Goal: Information Seeking & Learning: Learn about a topic

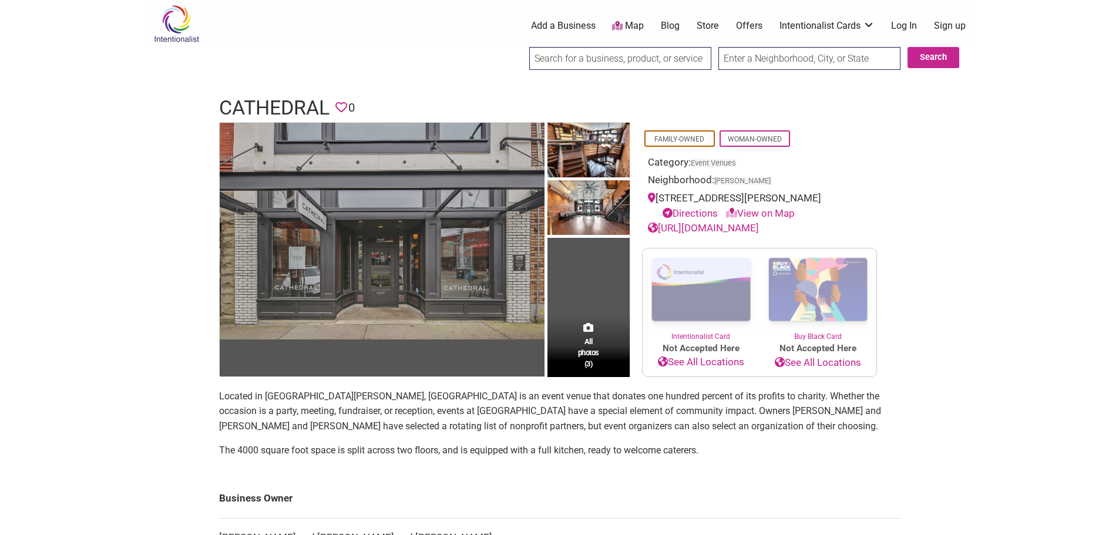
click at [431, 283] on img at bounding box center [382, 231] width 325 height 217
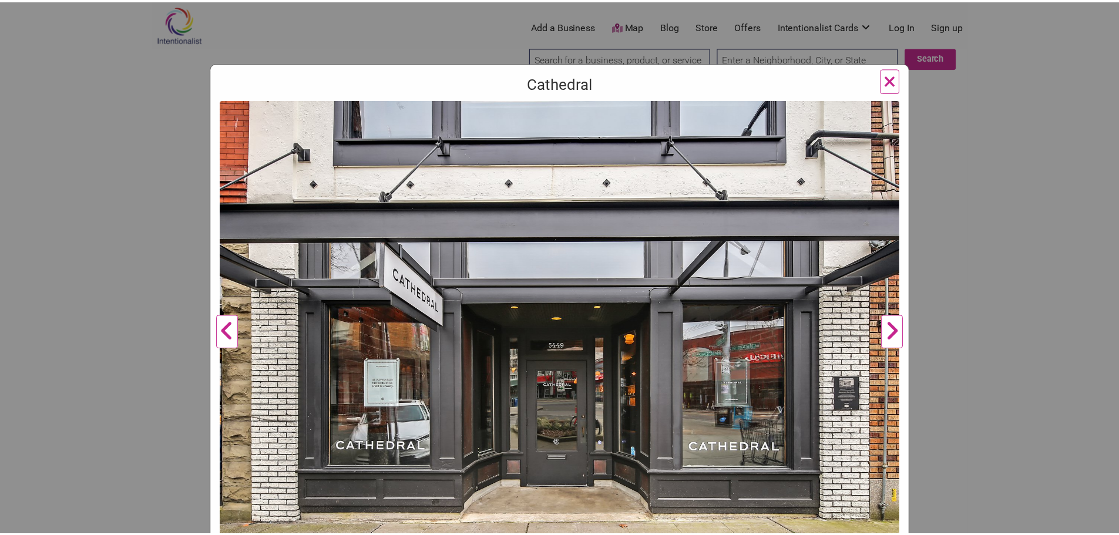
scroll to position [110, 0]
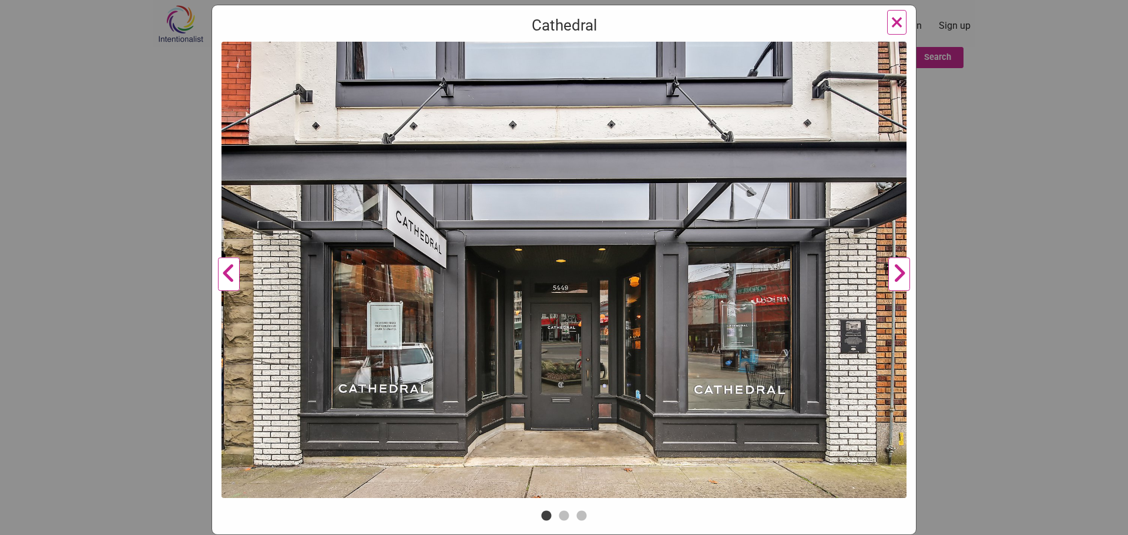
click at [888, 273] on button "Next" at bounding box center [899, 275] width 32 height 466
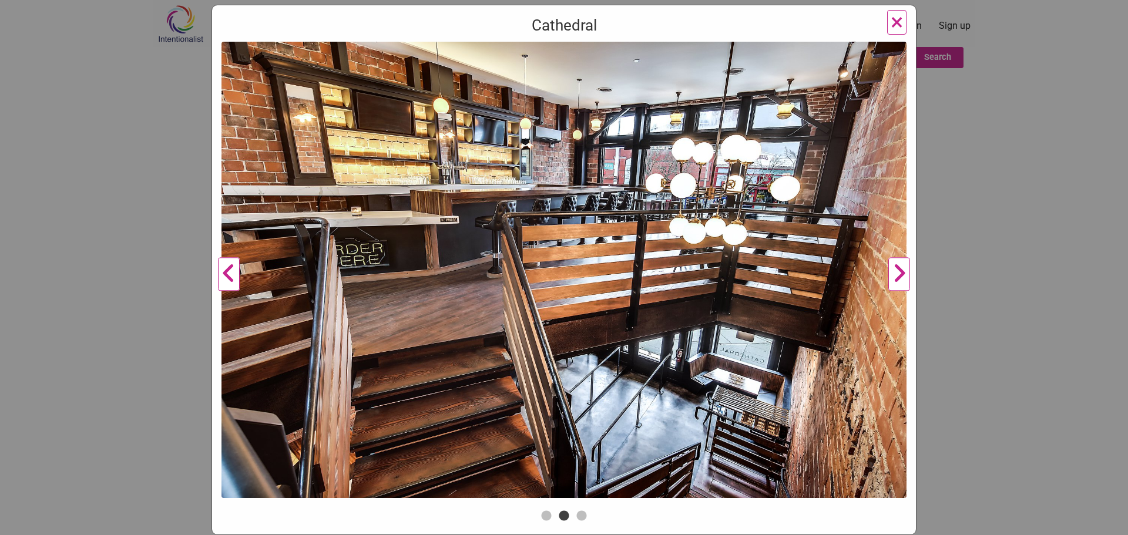
click at [893, 275] on button "Next" at bounding box center [899, 275] width 32 height 466
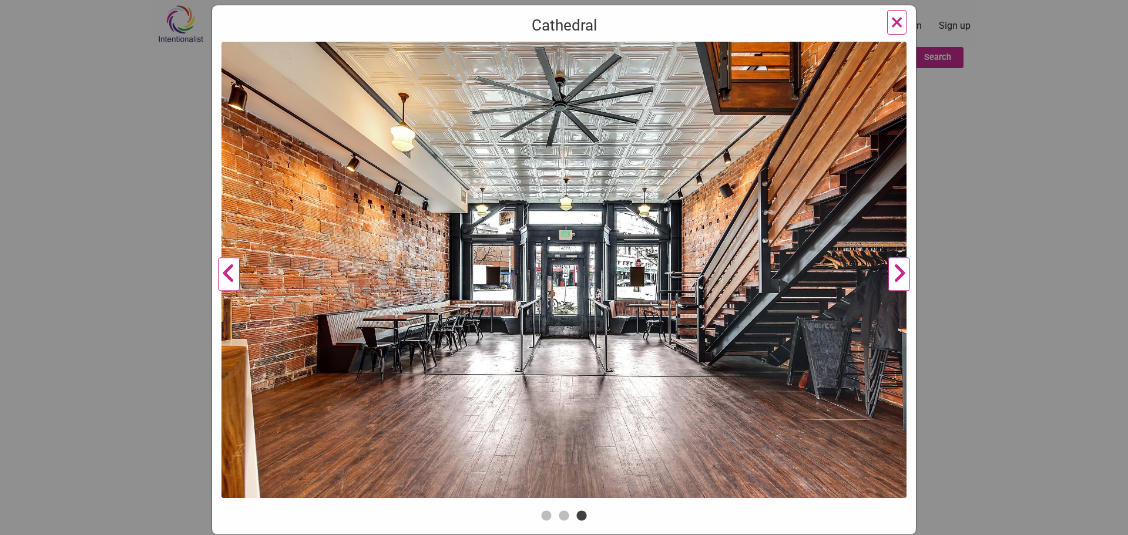
click at [893, 278] on button "Next" at bounding box center [899, 275] width 32 height 466
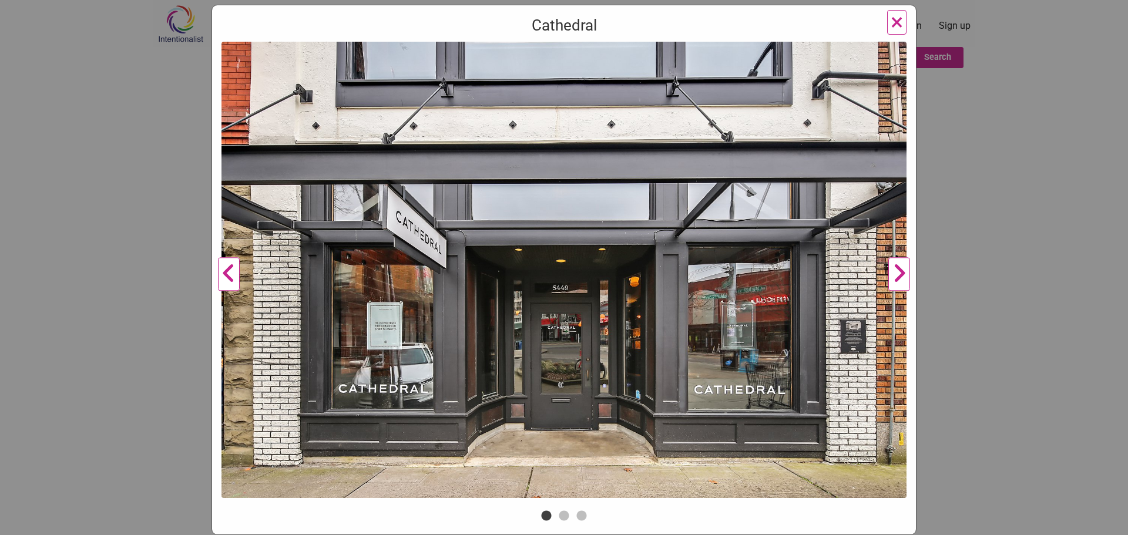
click at [894, 280] on button "Next" at bounding box center [899, 275] width 32 height 466
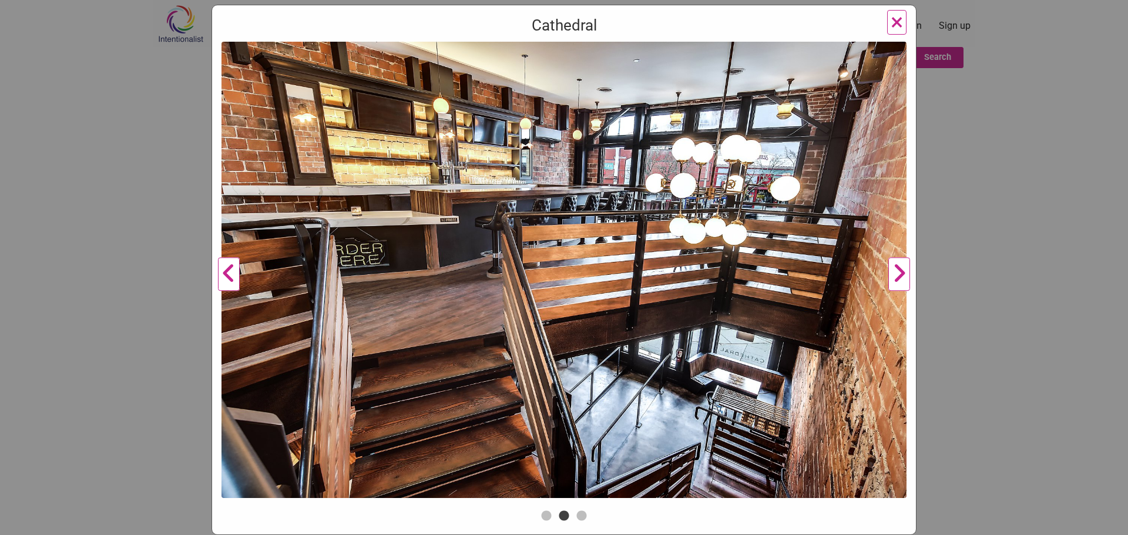
click at [896, 21] on span "×" at bounding box center [896, 22] width 12 height 28
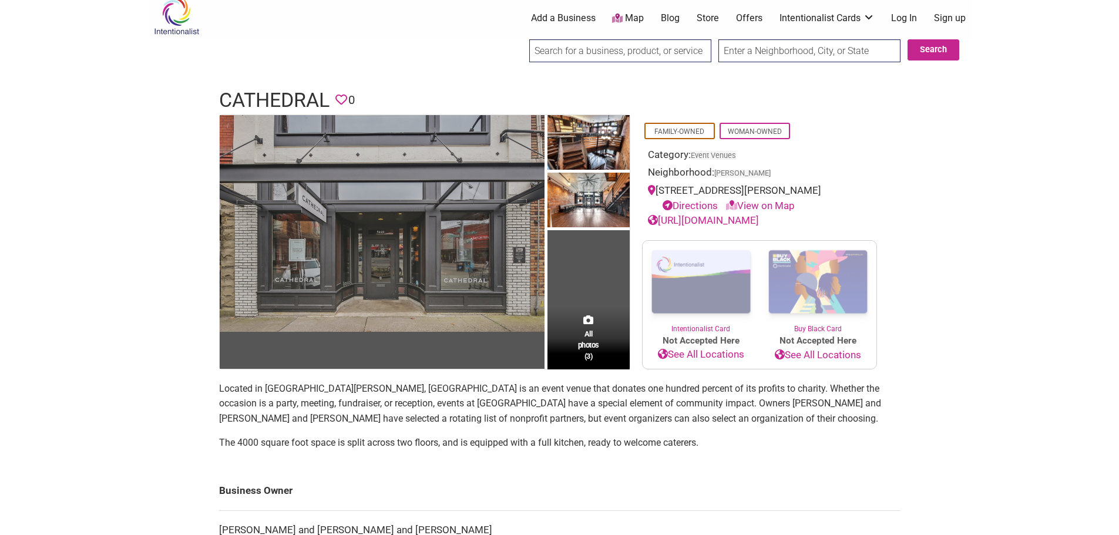
scroll to position [0, 0]
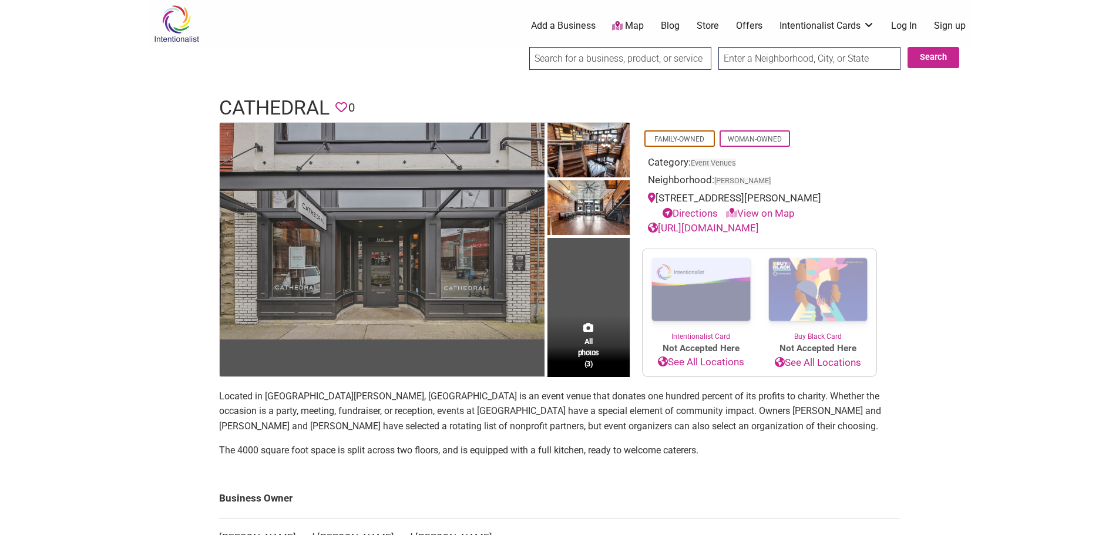
click at [335, 185] on img at bounding box center [382, 231] width 325 height 217
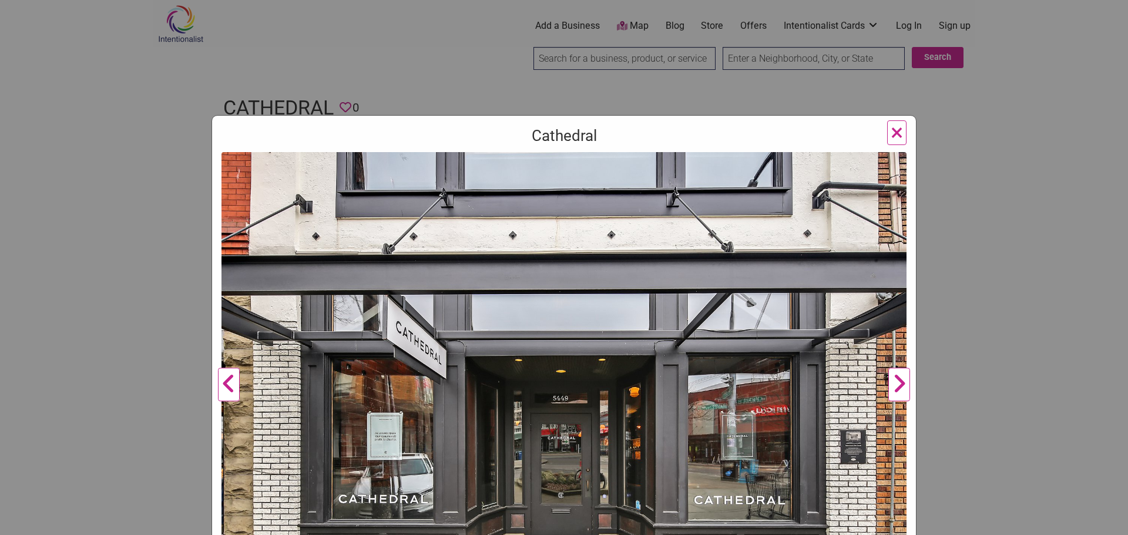
click at [895, 386] on button "Next" at bounding box center [899, 385] width 32 height 466
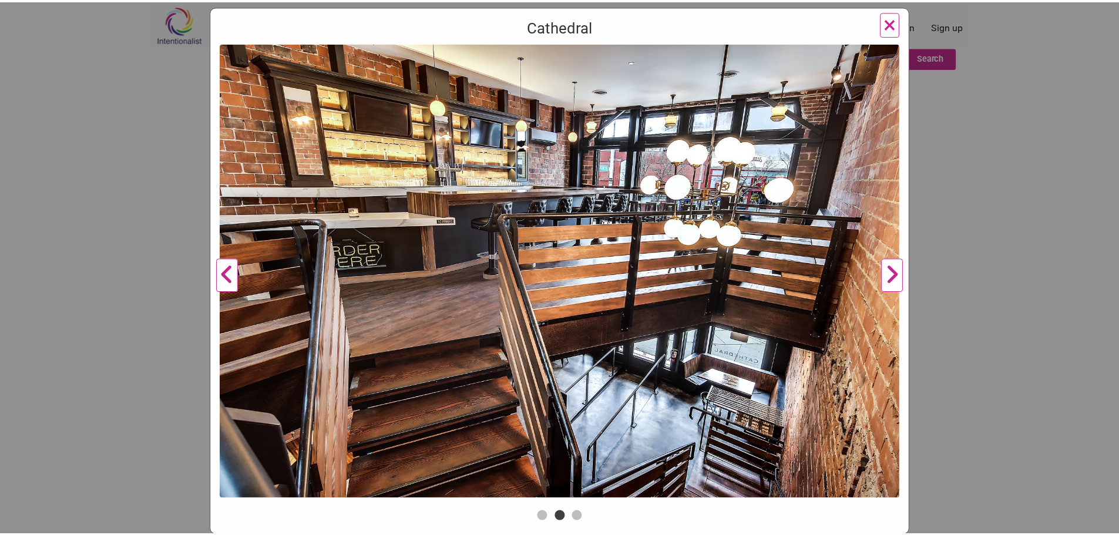
scroll to position [110, 0]
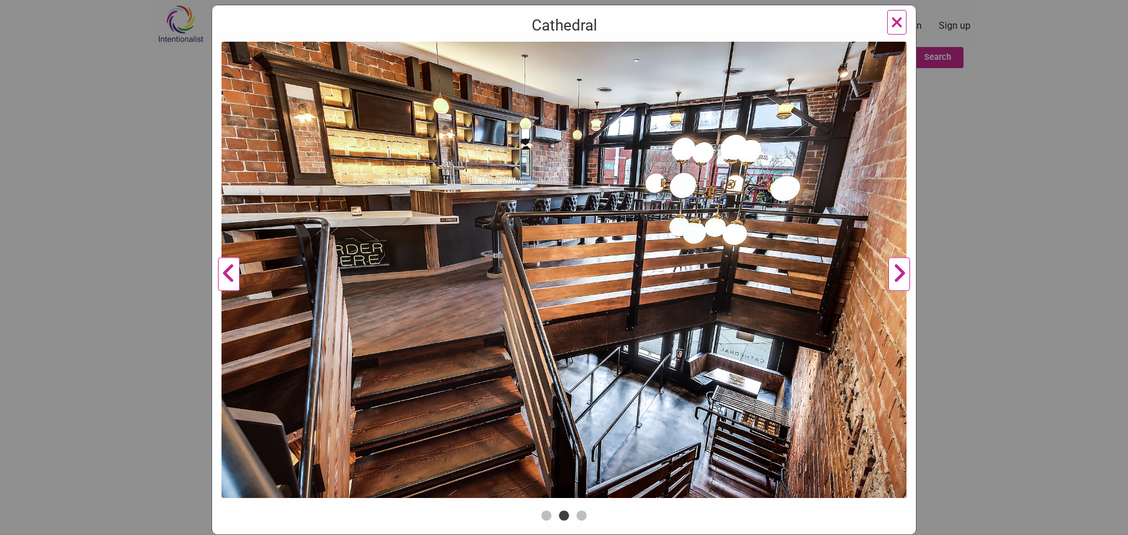
click at [899, 23] on button "×" at bounding box center [896, 22] width 19 height 25
